Goal: Task Accomplishment & Management: Manage account settings

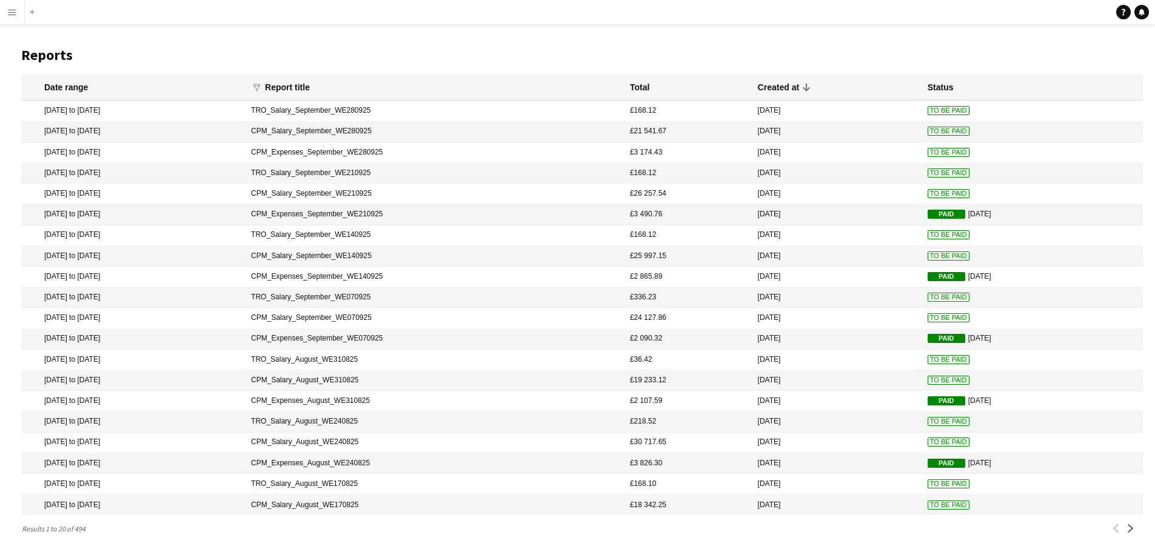
click at [11, 11] on app-icon "Menu" at bounding box center [12, 12] width 10 height 10
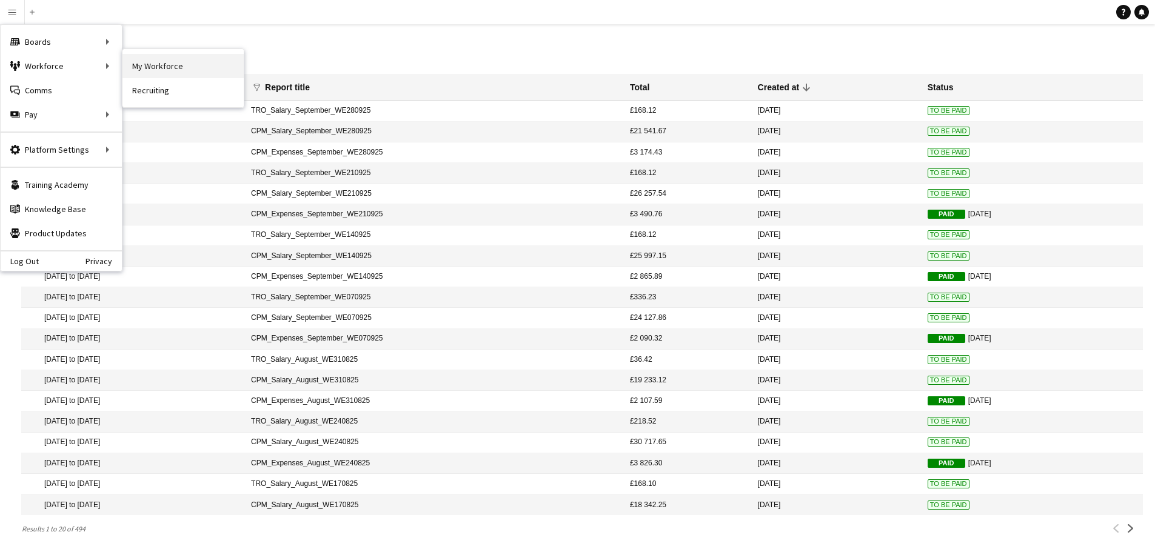
click at [148, 62] on link "My Workforce" at bounding box center [182, 66] width 121 height 24
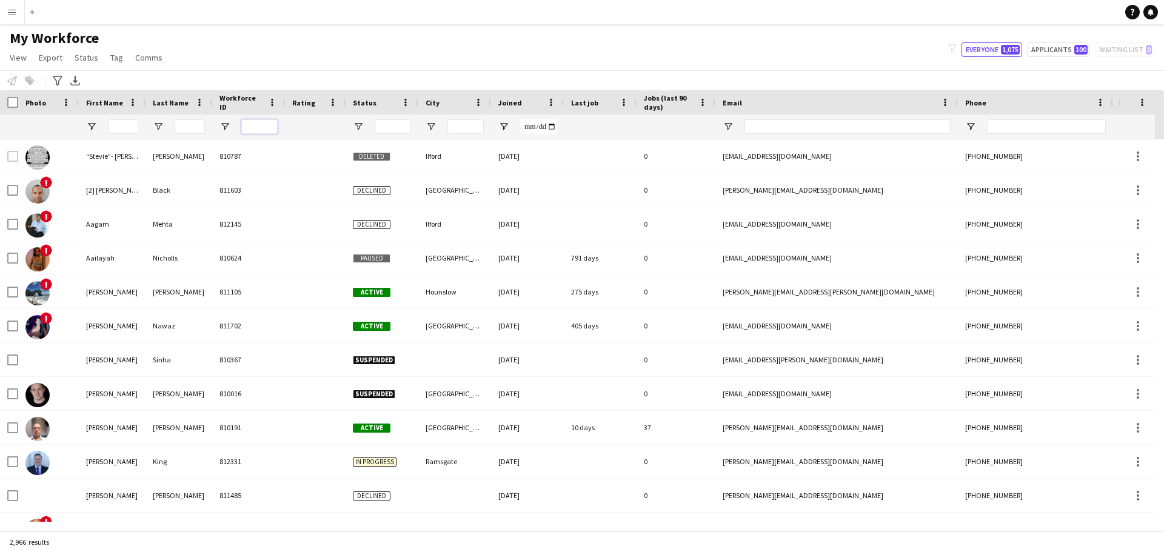
click at [261, 123] on input "Workforce ID Filter Input" at bounding box center [259, 126] width 36 height 15
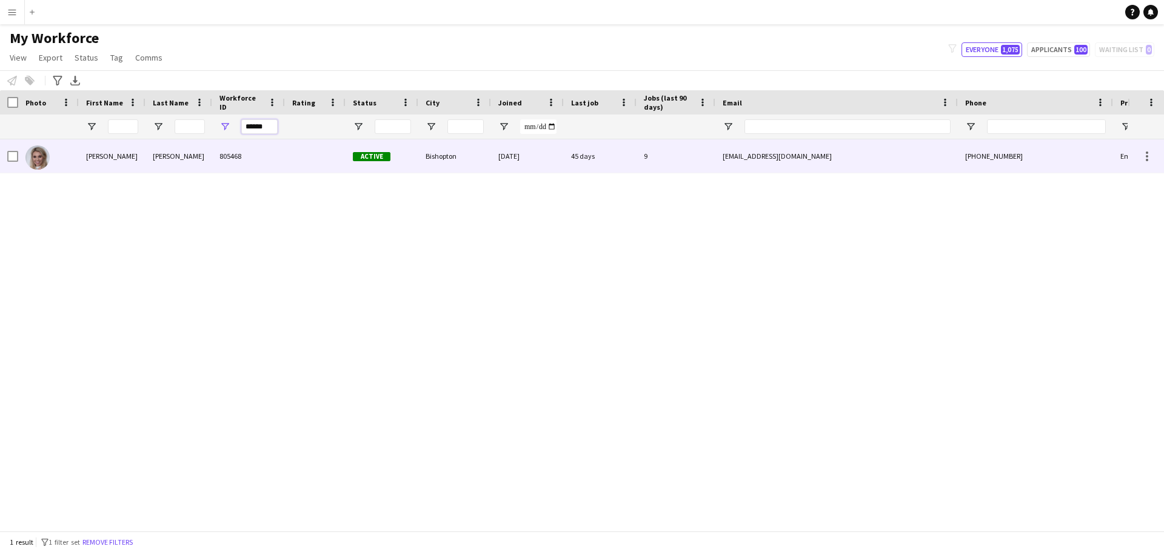
type input "******"
click at [623, 156] on div "45 days" at bounding box center [600, 155] width 73 height 33
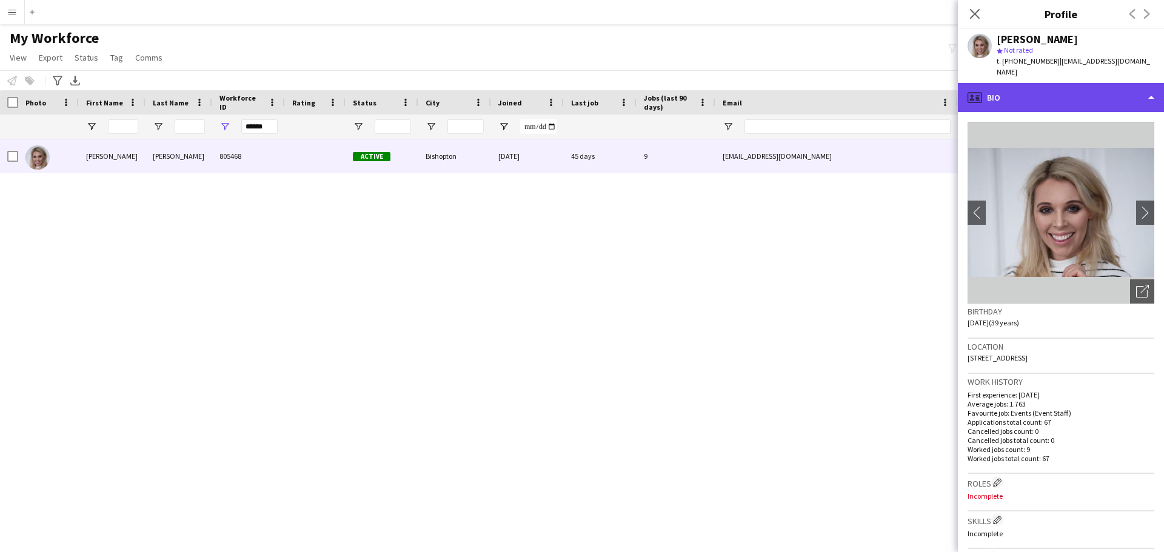
click at [1152, 85] on div "profile Bio" at bounding box center [1061, 97] width 206 height 29
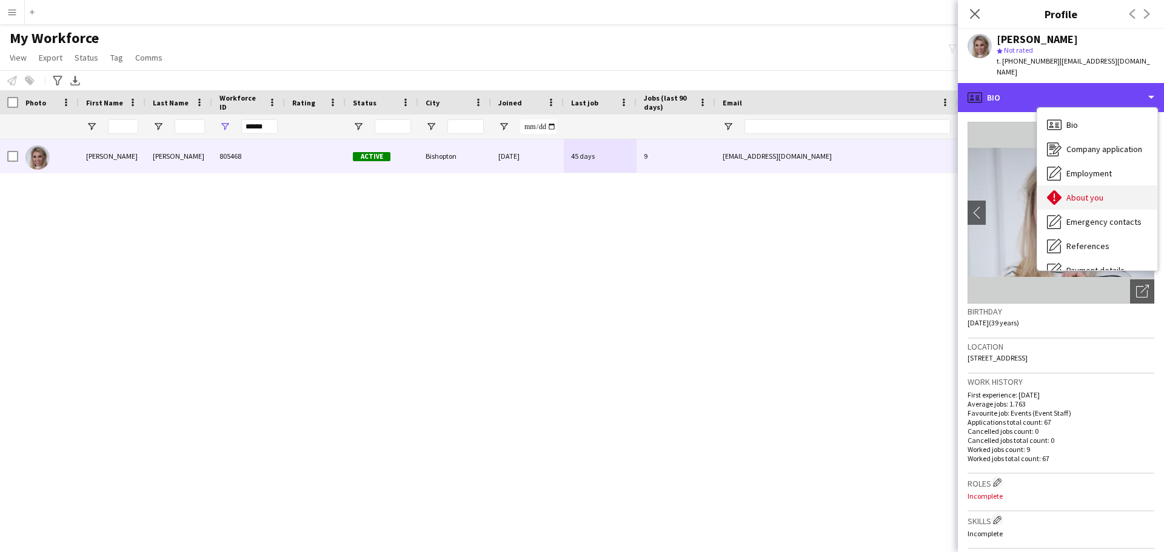
scroll to position [61, 0]
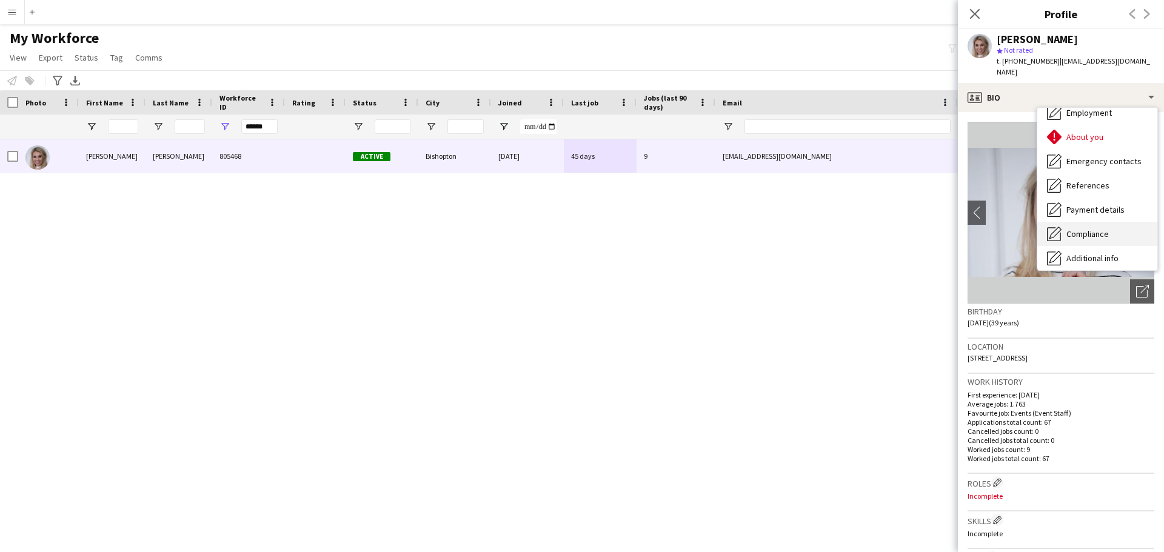
click at [1098, 229] on span "Compliance" at bounding box center [1087, 234] width 42 height 11
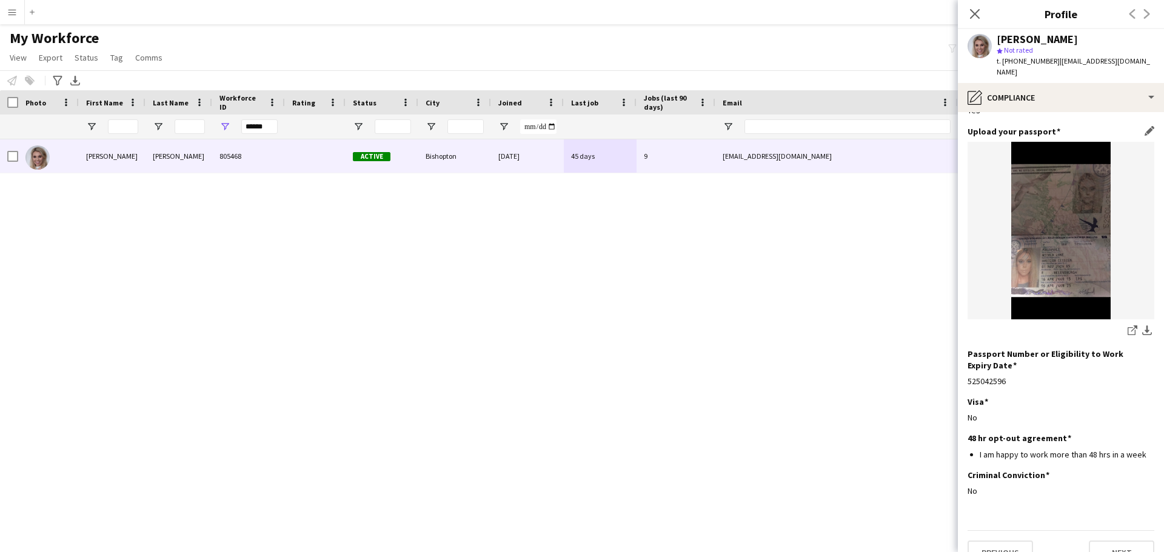
scroll to position [0, 0]
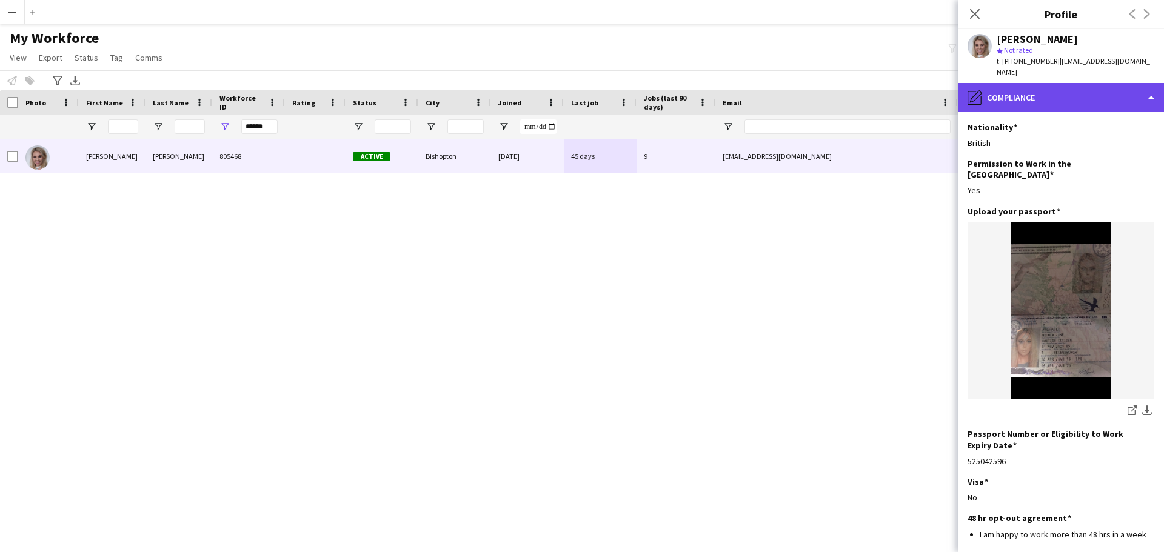
click at [1145, 88] on div "pencil4 Compliance" at bounding box center [1061, 97] width 206 height 29
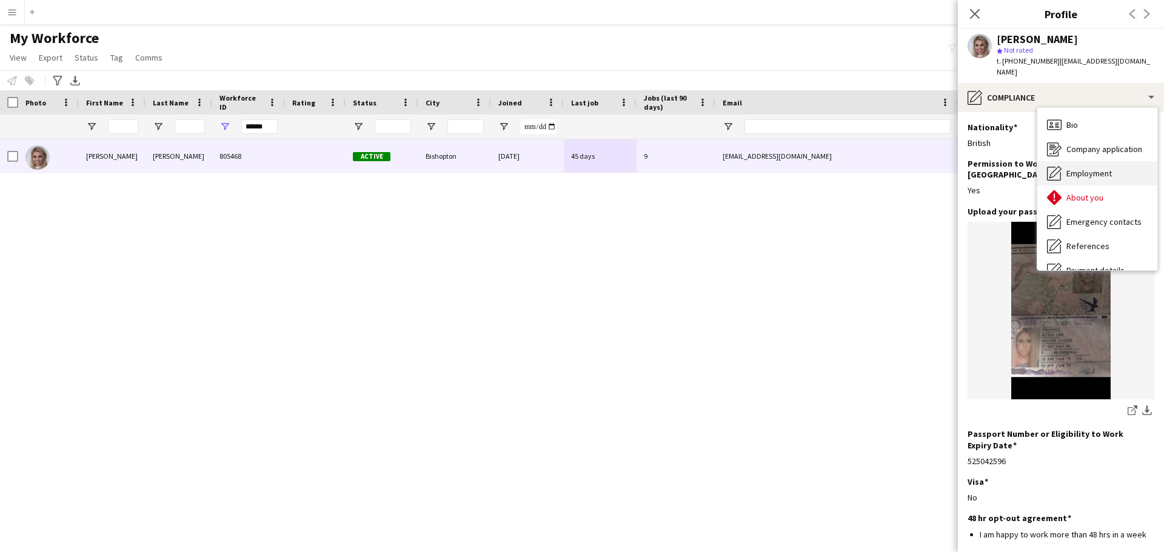
click at [1086, 168] on span "Employment" at bounding box center [1088, 173] width 45 height 11
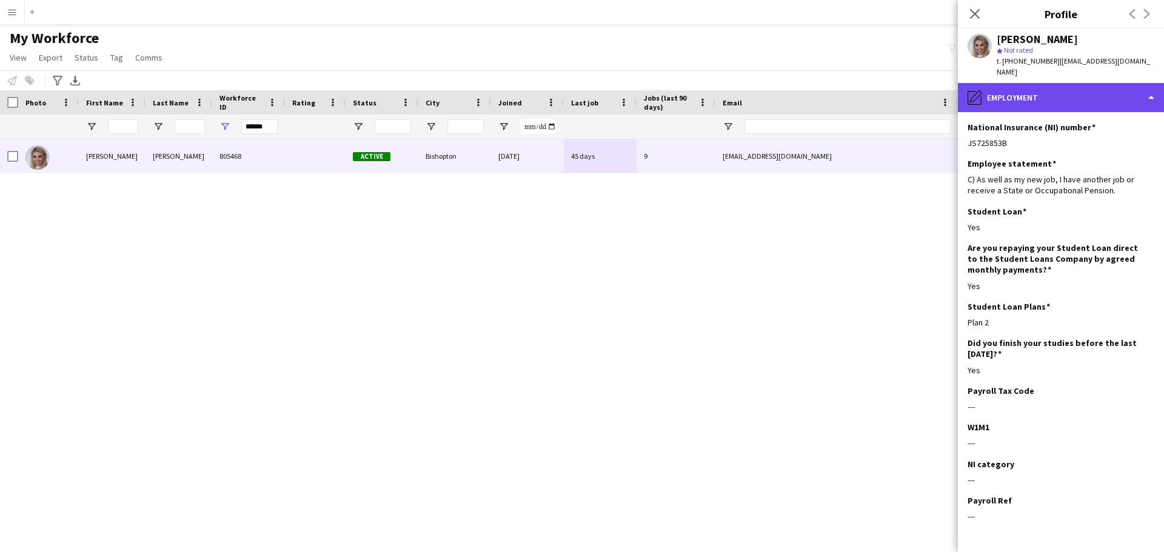
click at [1152, 88] on div "pencil4 Employment" at bounding box center [1061, 97] width 206 height 29
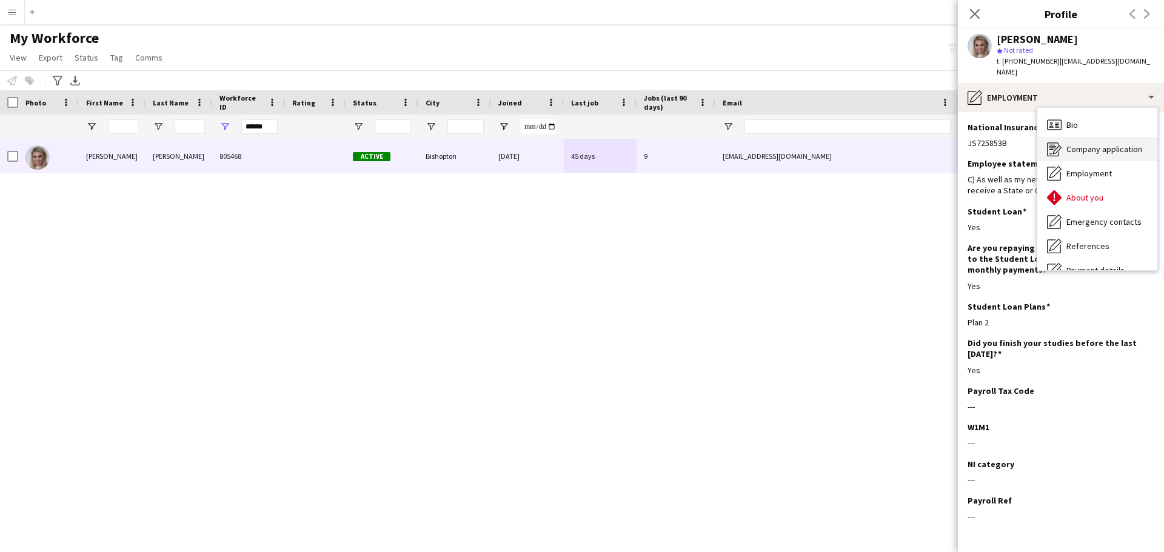
click at [1084, 137] on div "Company application Company application" at bounding box center [1097, 149] width 120 height 24
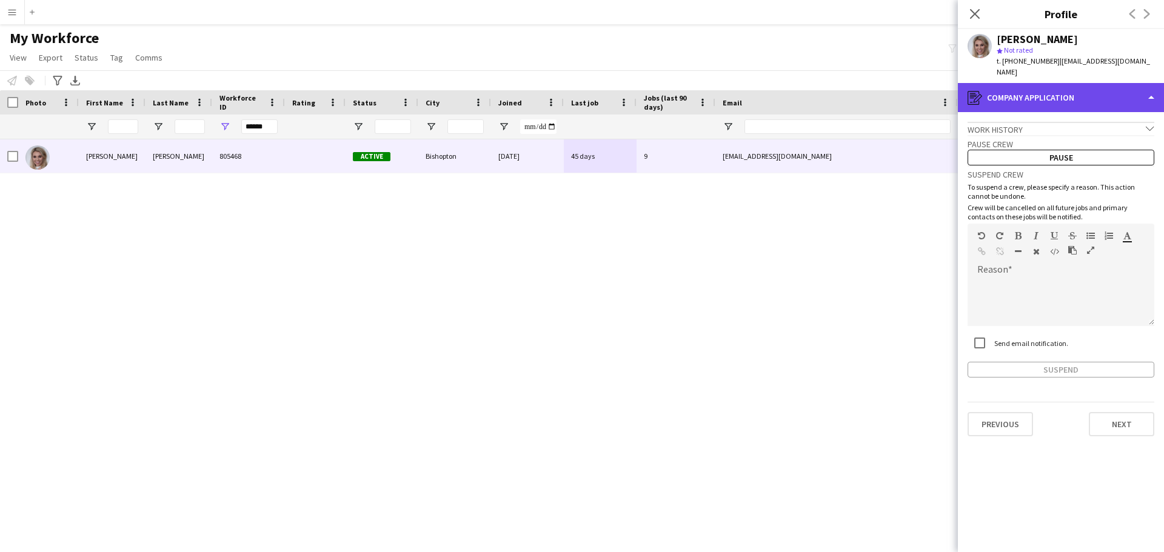
click at [1154, 84] on div "register Company application" at bounding box center [1061, 97] width 206 height 29
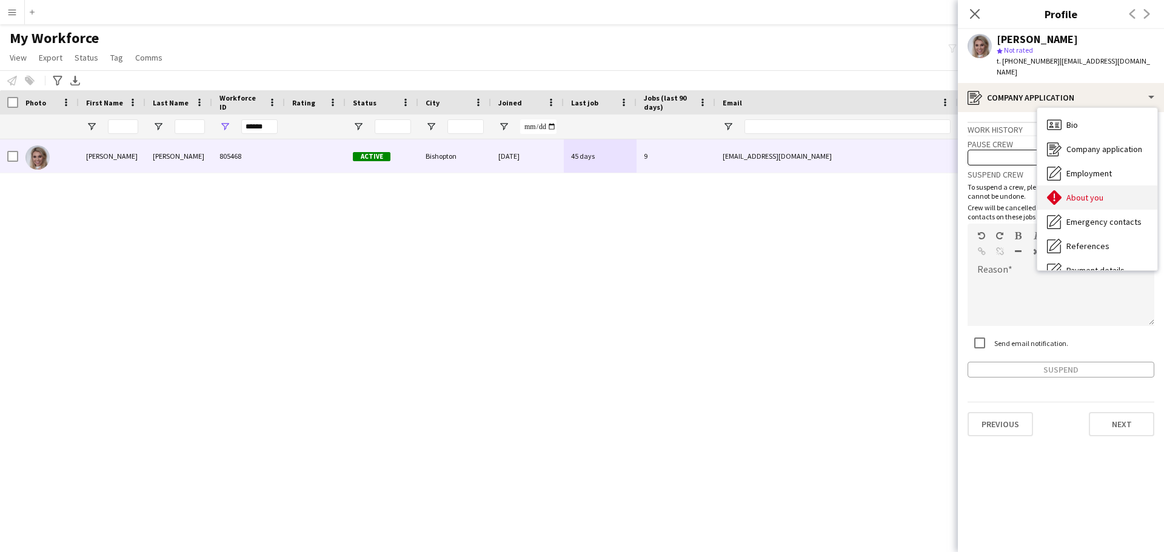
click at [1094, 185] on div "About you About you" at bounding box center [1097, 197] width 120 height 24
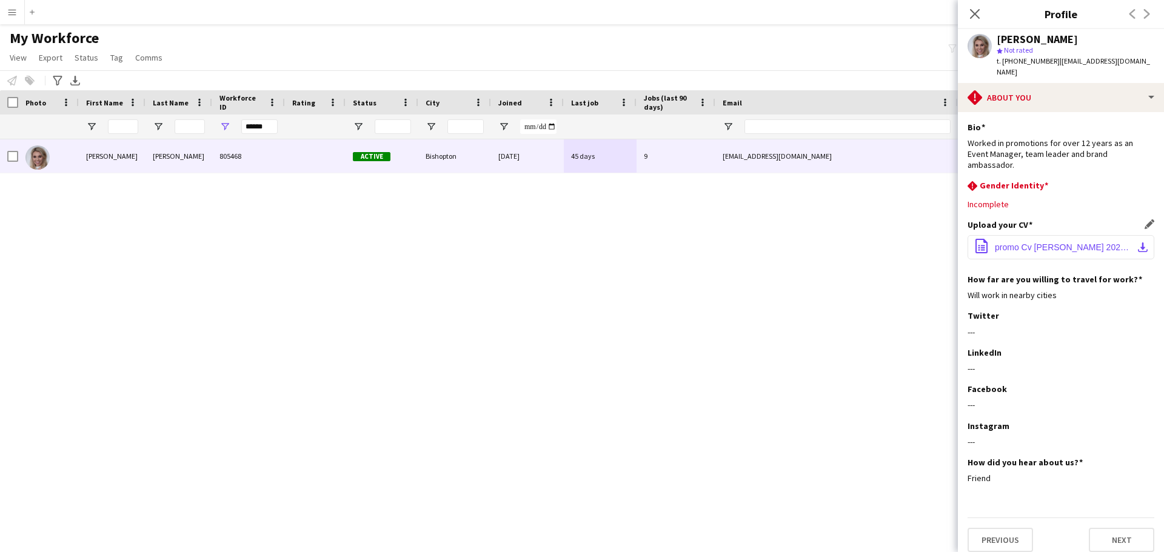
click at [1043, 242] on span "promo Cv [PERSON_NAME] 2022.docx" at bounding box center [1063, 247] width 137 height 10
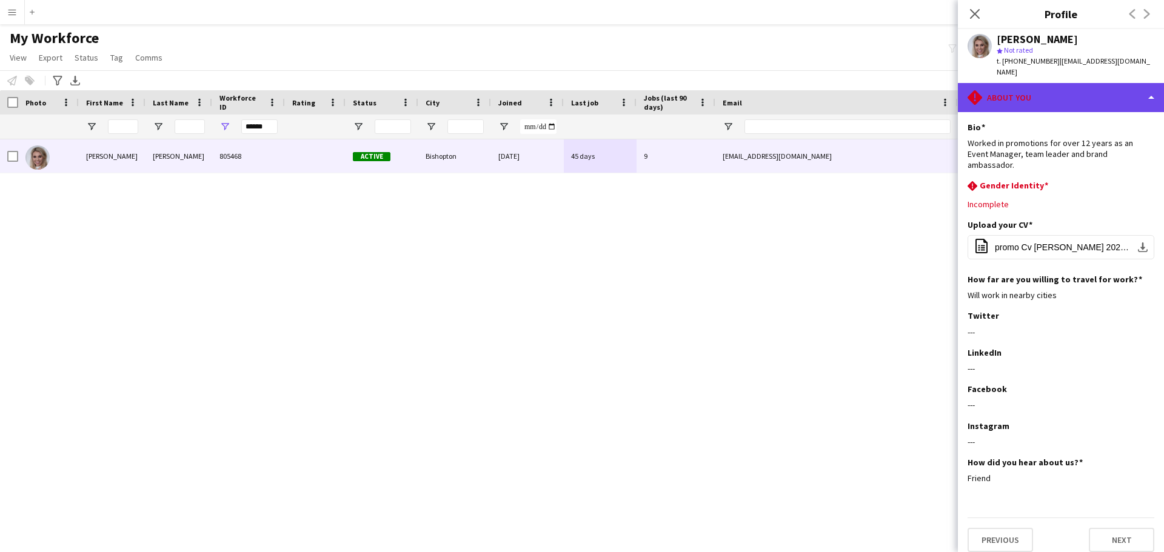
click at [1151, 83] on div "rhombus-alert About you" at bounding box center [1061, 97] width 206 height 29
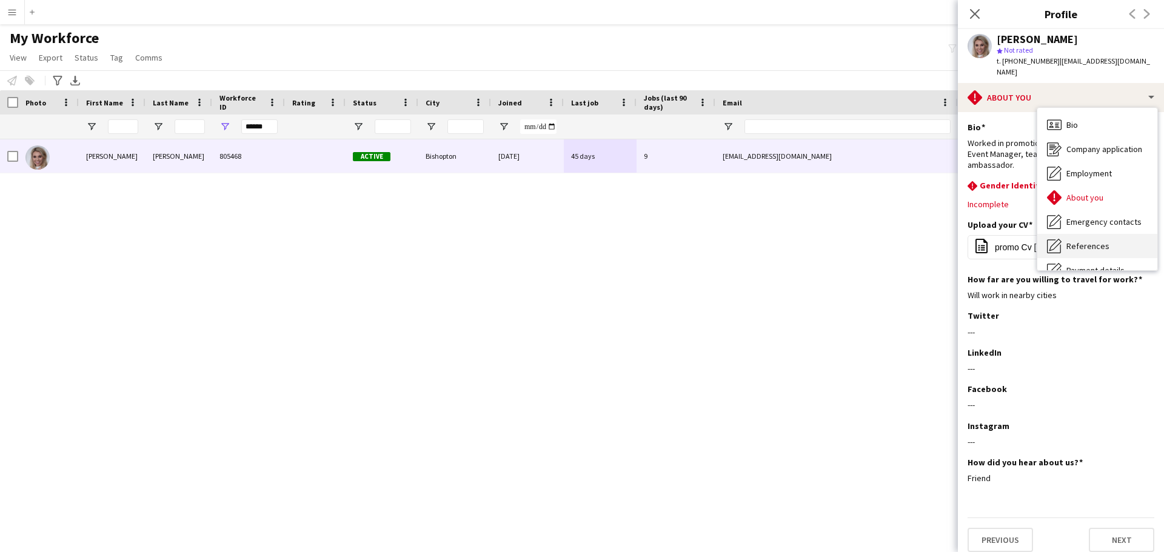
click at [1081, 234] on div "References References" at bounding box center [1097, 246] width 120 height 24
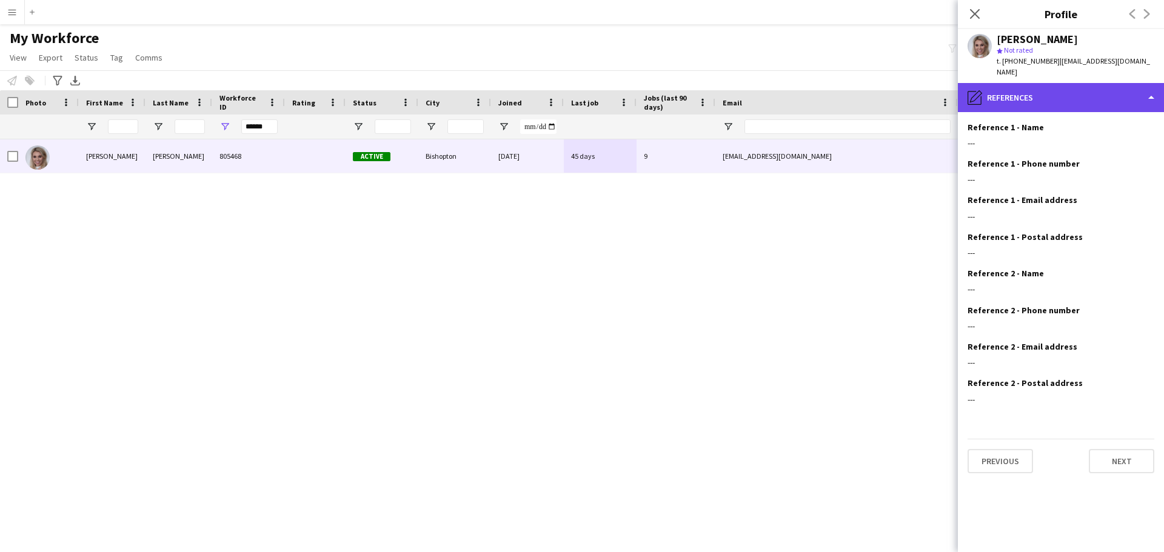
click at [1154, 85] on div "pencil4 References" at bounding box center [1061, 97] width 206 height 29
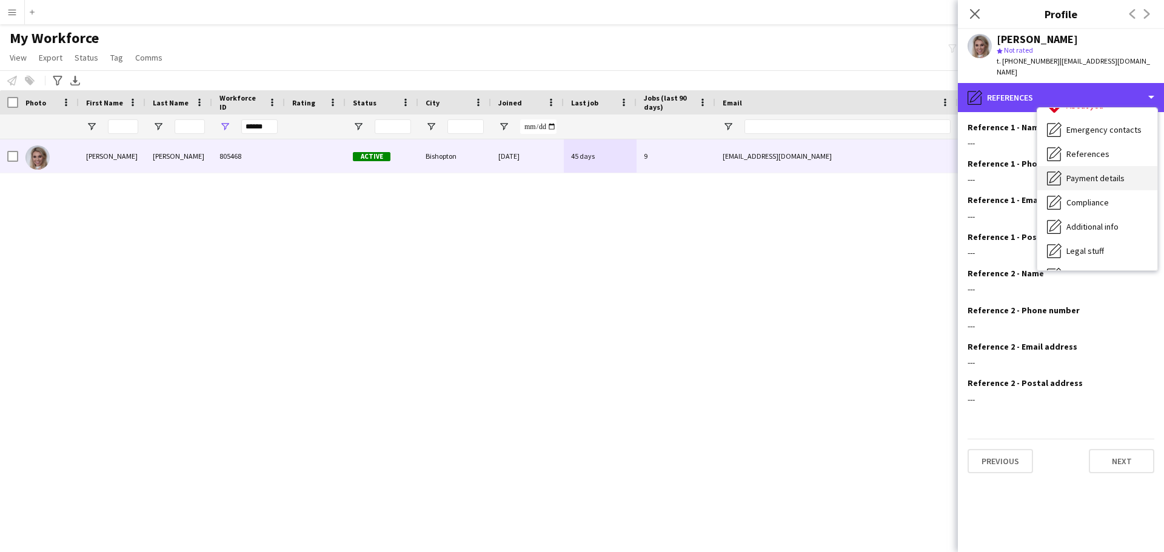
scroll to position [121, 0]
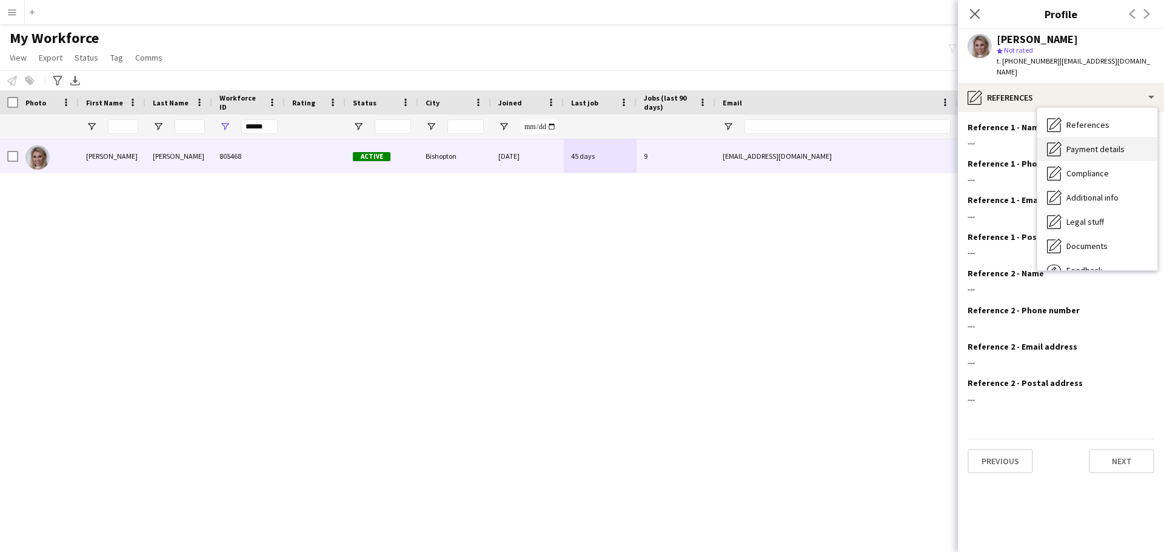
click at [1105, 144] on span "Payment details" at bounding box center [1095, 149] width 58 height 11
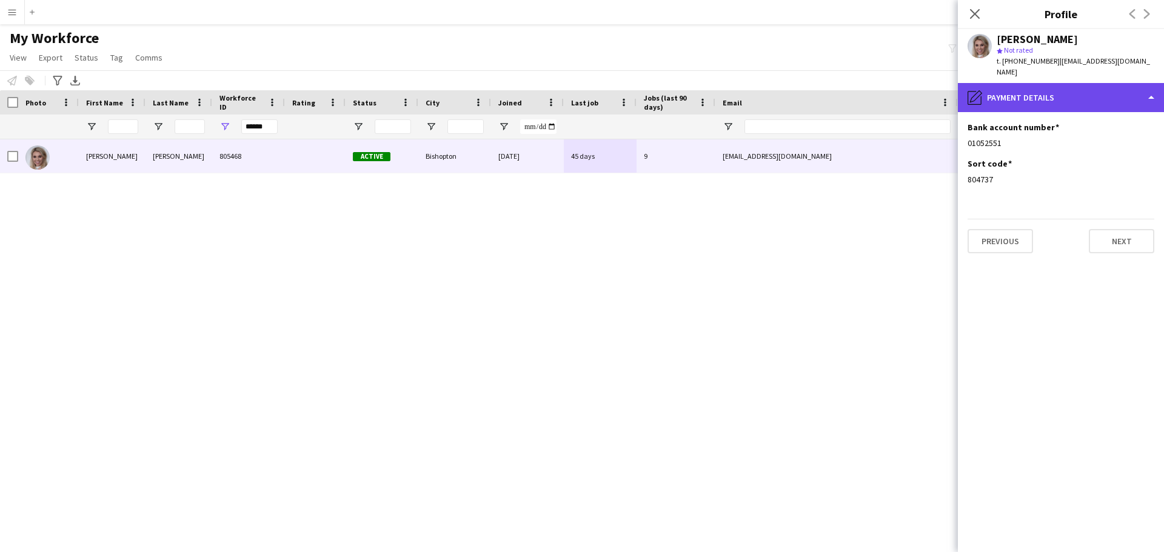
click at [1146, 83] on div "pencil4 Payment details" at bounding box center [1061, 97] width 206 height 29
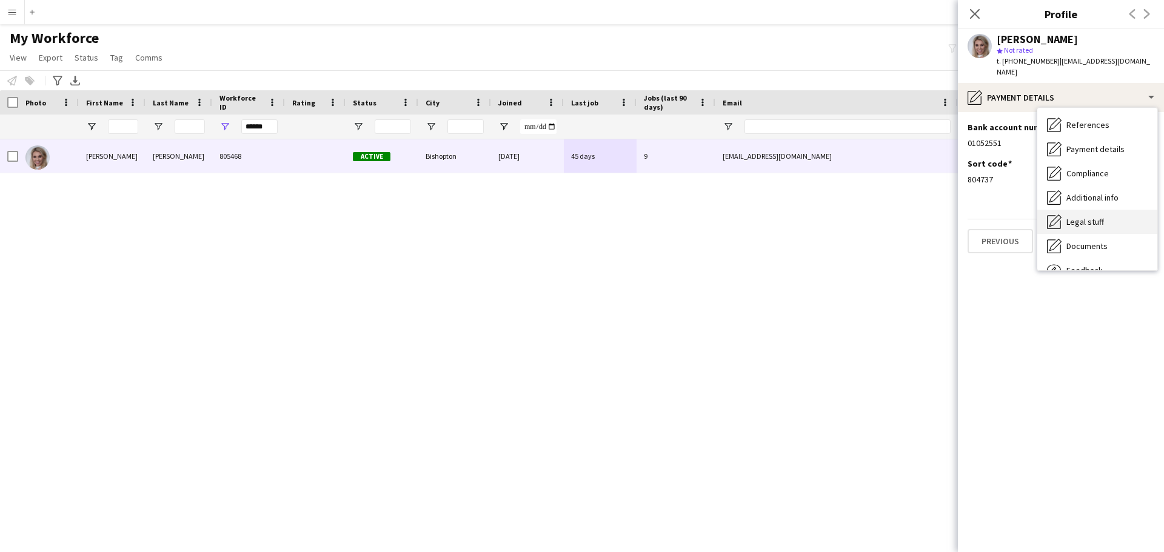
click at [1086, 216] on span "Legal stuff" at bounding box center [1085, 221] width 38 height 11
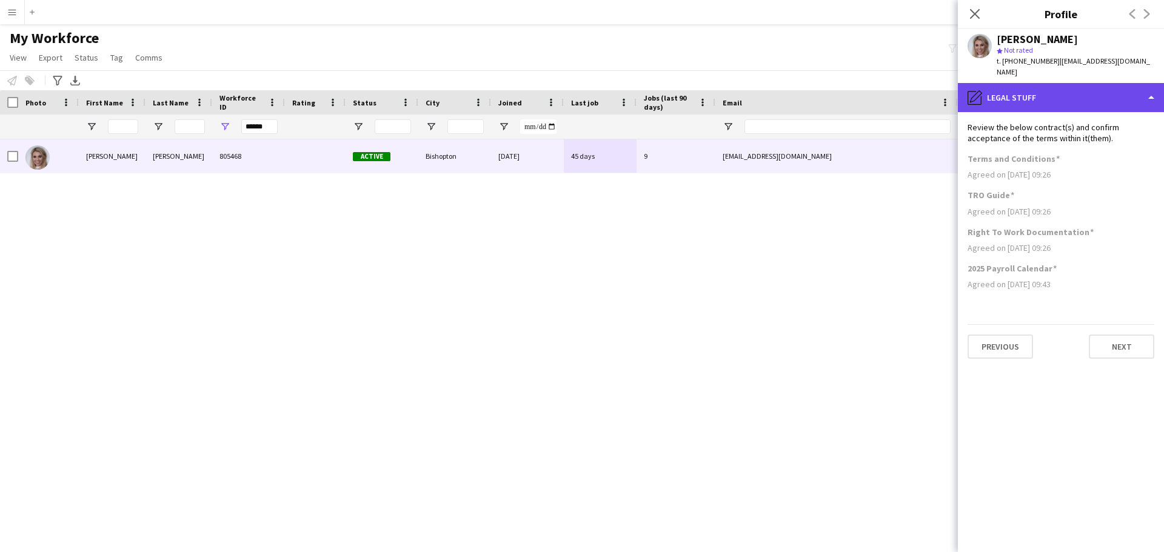
click at [1148, 88] on div "pencil4 Legal stuff" at bounding box center [1061, 97] width 206 height 29
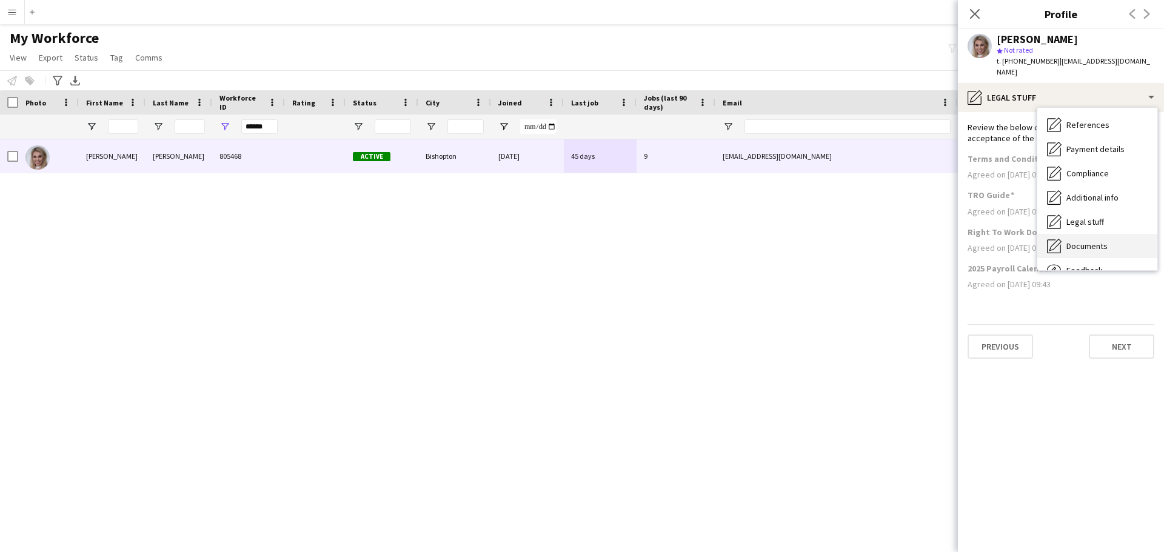
click at [1080, 241] on span "Documents" at bounding box center [1086, 246] width 41 height 11
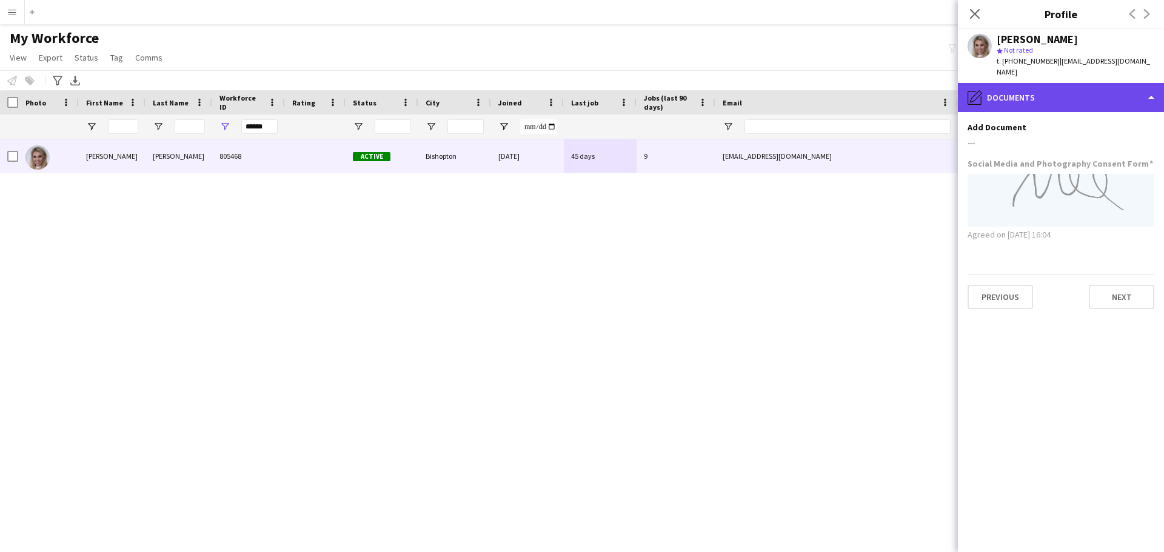
click at [1150, 83] on div "pencil4 Documents" at bounding box center [1061, 97] width 206 height 29
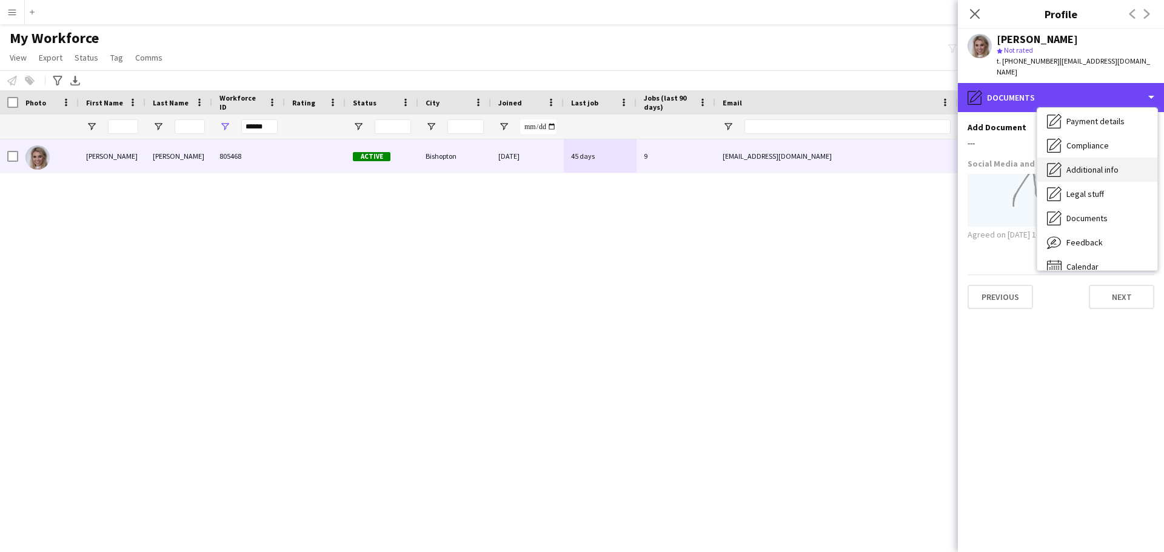
scroll to position [162, 0]
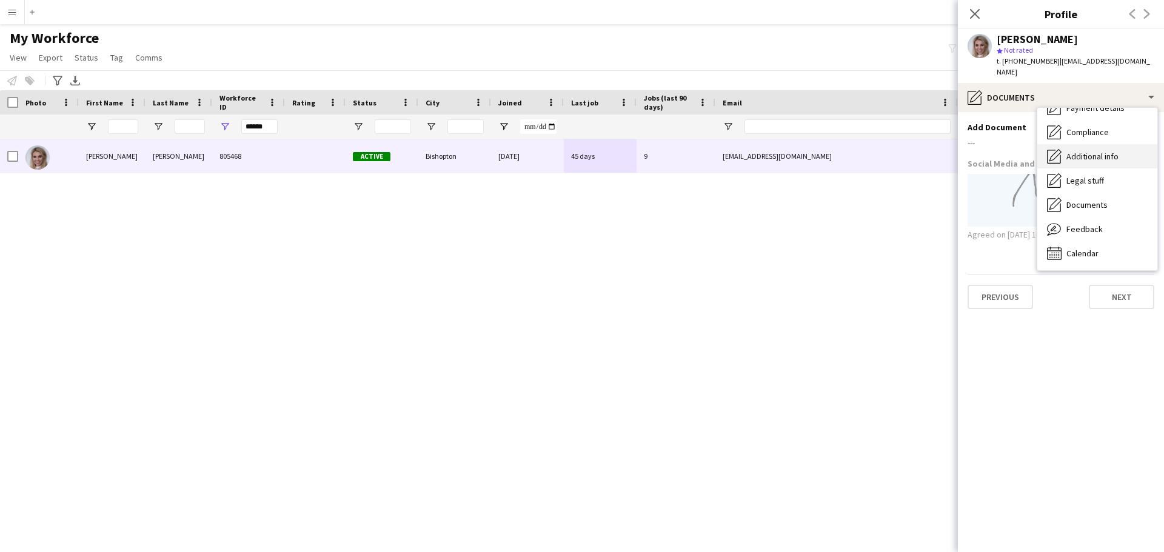
click at [1095, 151] on span "Additional info" at bounding box center [1092, 156] width 52 height 11
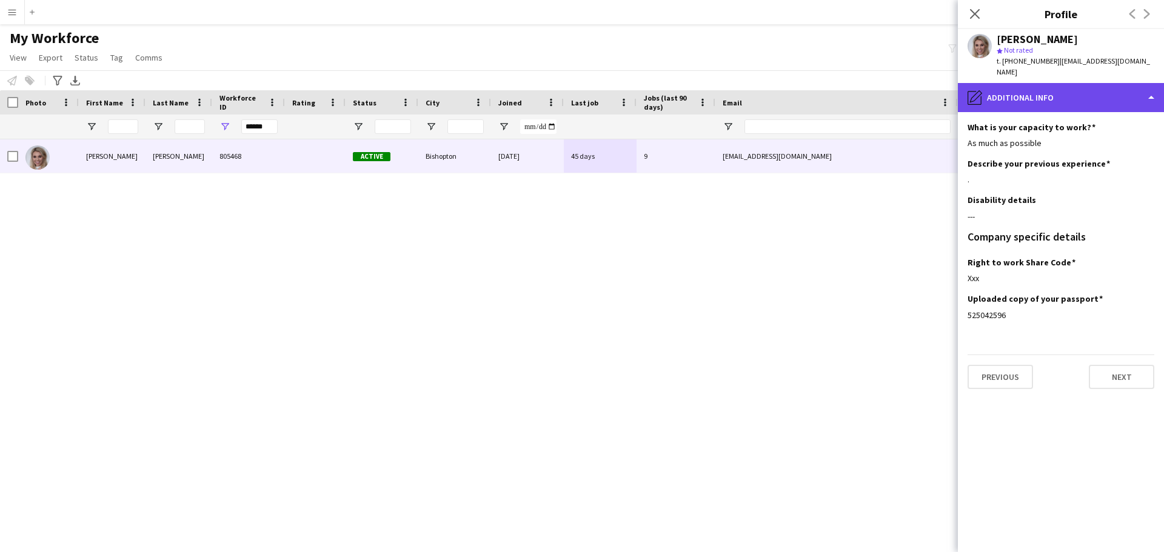
click at [1148, 91] on div "pencil4 Additional info" at bounding box center [1061, 97] width 206 height 29
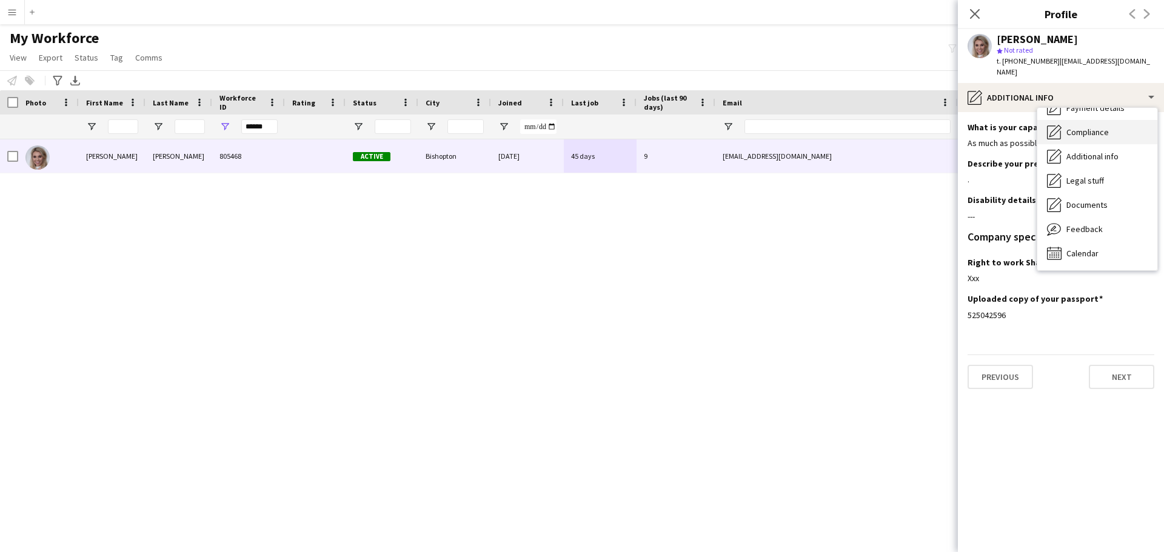
click at [1102, 127] on span "Compliance" at bounding box center [1087, 132] width 42 height 11
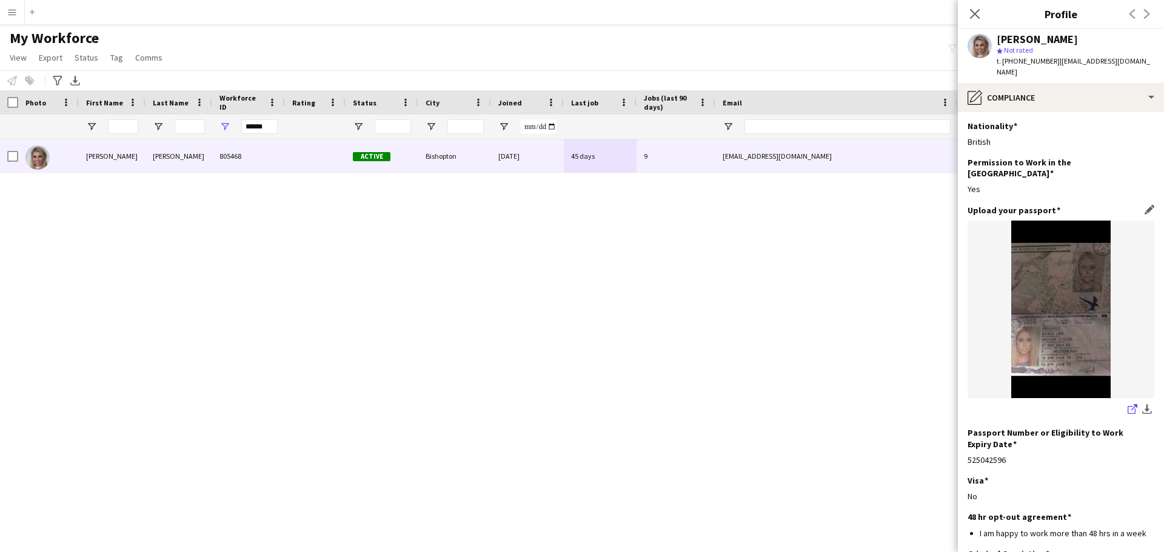
scroll to position [0, 0]
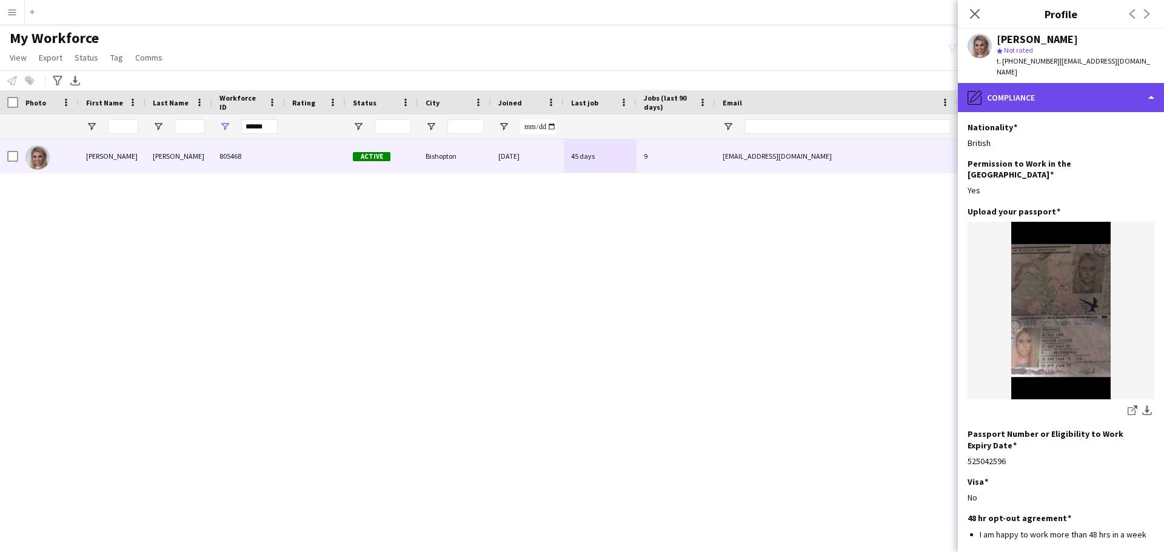
click at [1151, 83] on div "pencil4 Compliance" at bounding box center [1061, 97] width 206 height 29
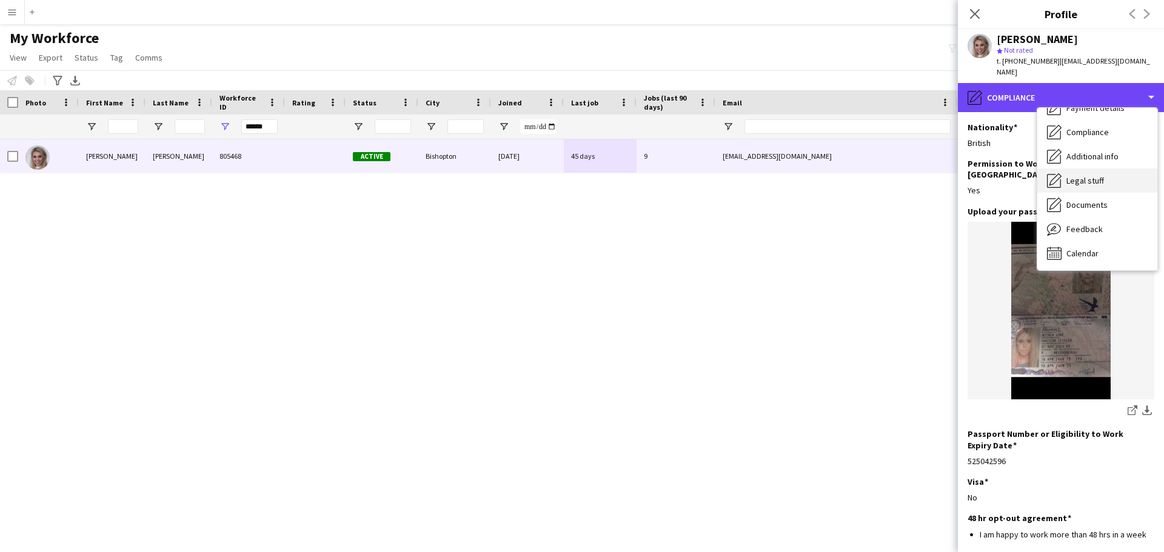
scroll to position [102, 0]
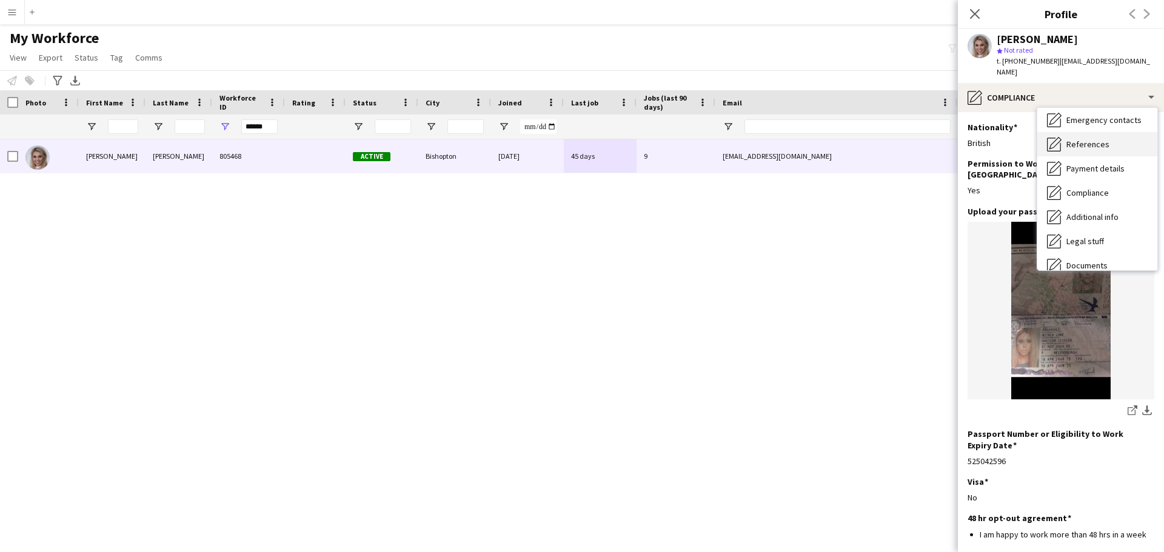
click at [1096, 139] on span "References" at bounding box center [1087, 144] width 43 height 11
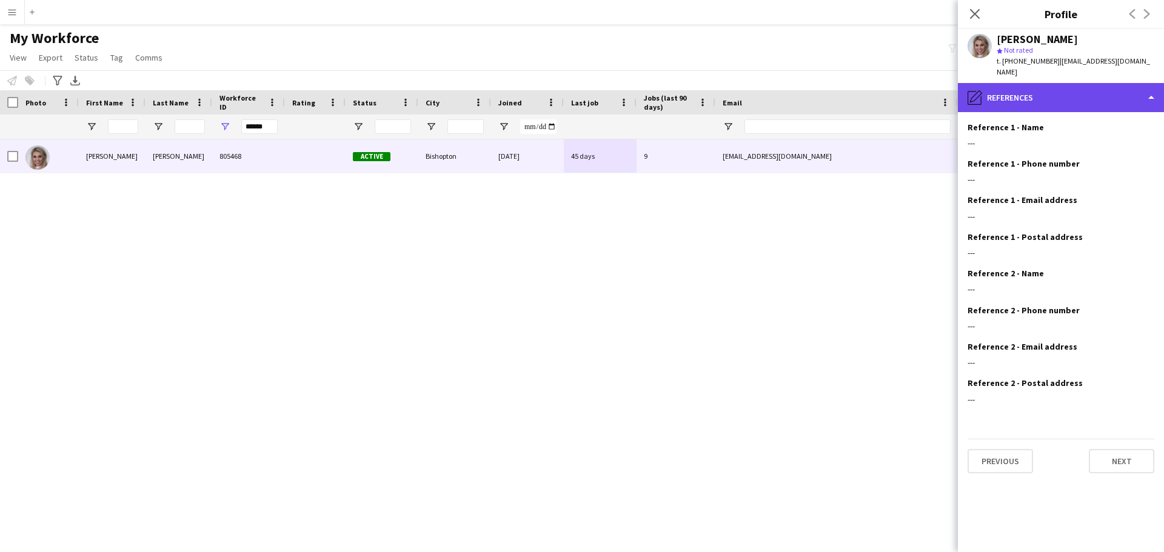
click at [1150, 87] on div "pencil4 References" at bounding box center [1061, 97] width 206 height 29
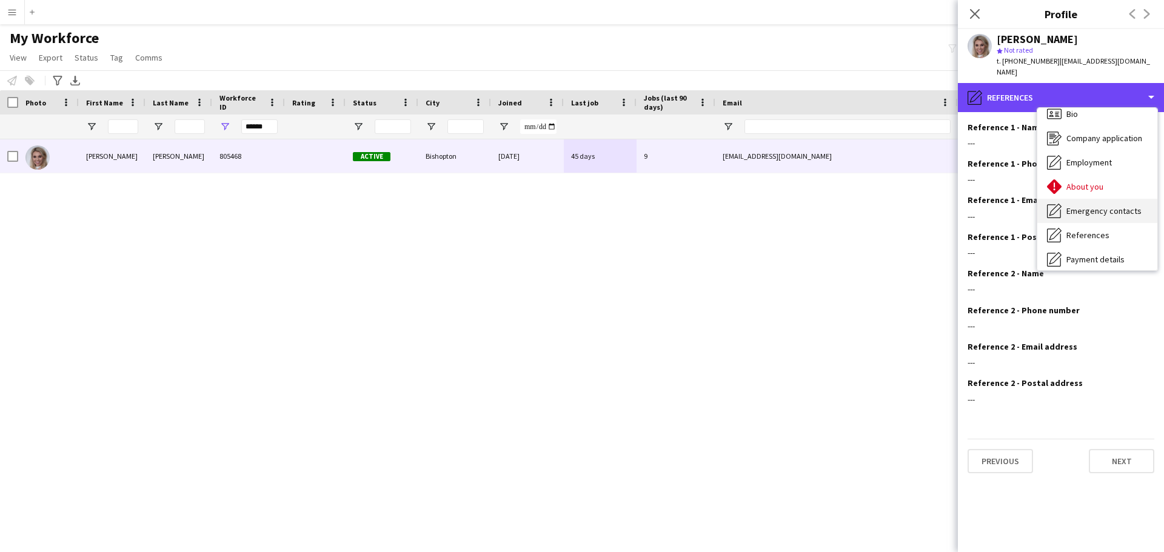
scroll to position [0, 0]
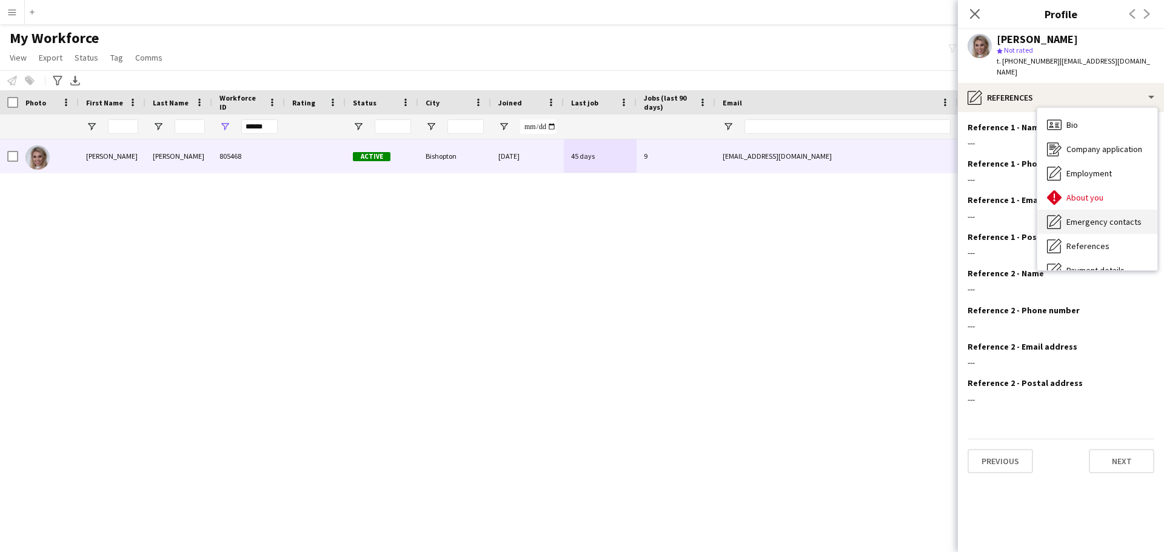
click at [1091, 216] on span "Emergency contacts" at bounding box center [1103, 221] width 75 height 11
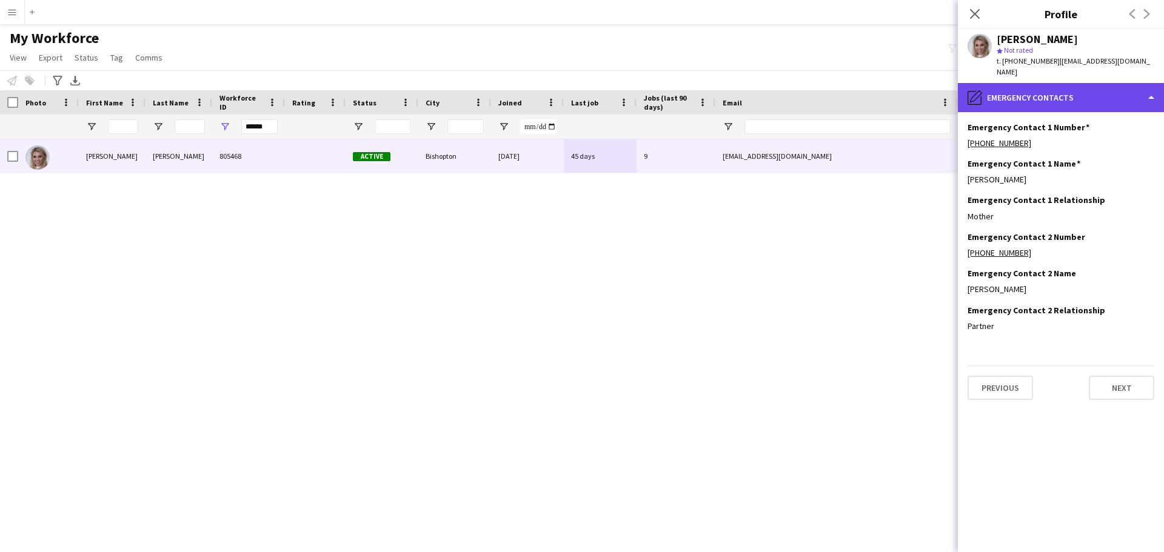
click at [1149, 85] on div "pencil4 Emergency contacts" at bounding box center [1061, 97] width 206 height 29
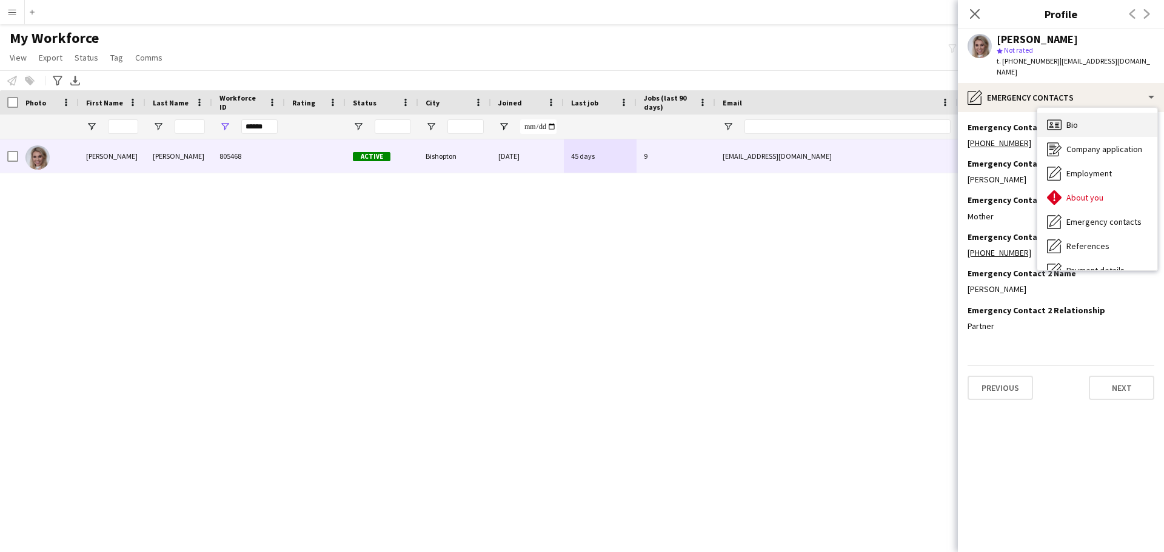
click at [1088, 119] on div "Bio Bio" at bounding box center [1097, 125] width 120 height 24
